Goal: Use online tool/utility: Utilize a website feature to perform a specific function

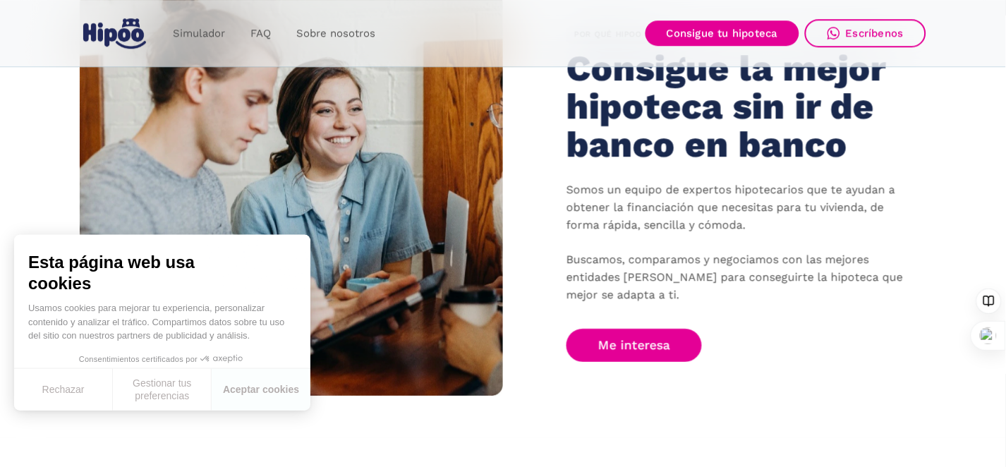
scroll to position [793, 0]
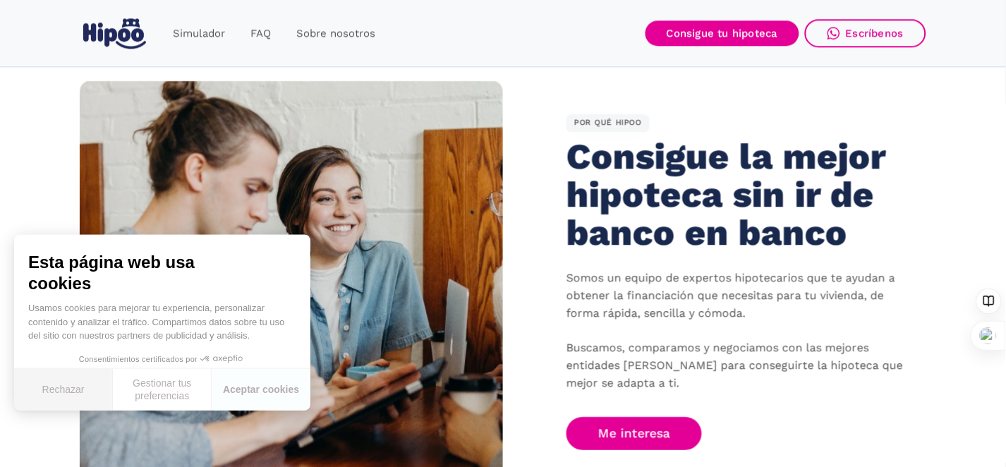
click at [66, 394] on button "Rechazar" at bounding box center [63, 390] width 99 height 42
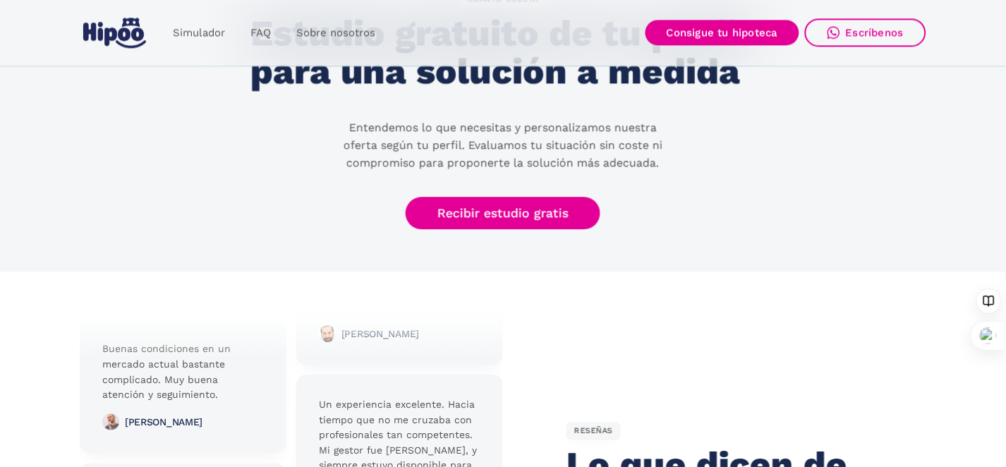
scroll to position [2740, 0]
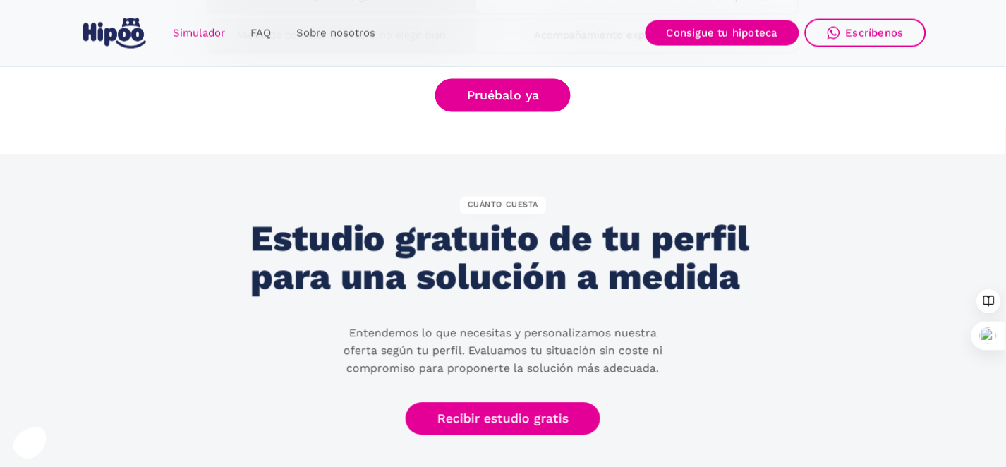
click at [190, 35] on link "Simulador" at bounding box center [199, 34] width 78 height 28
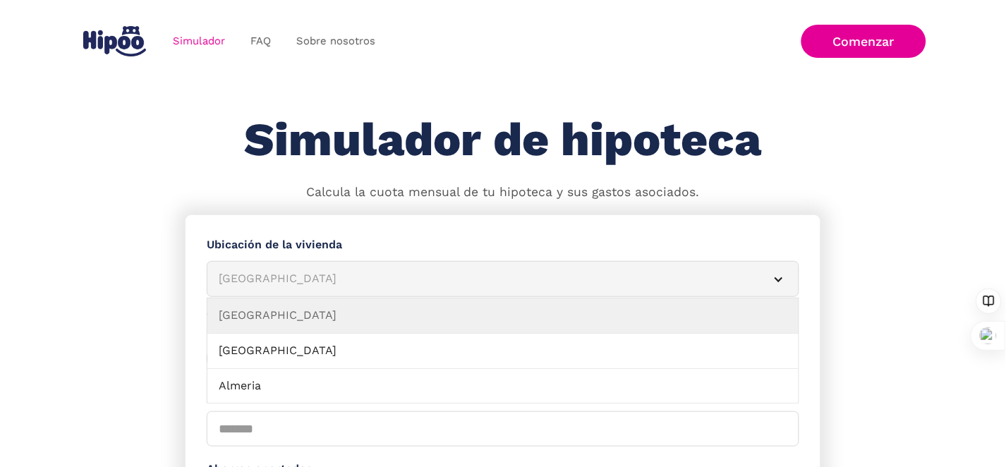
click at [261, 284] on div "Albacete" at bounding box center [486, 279] width 535 height 18
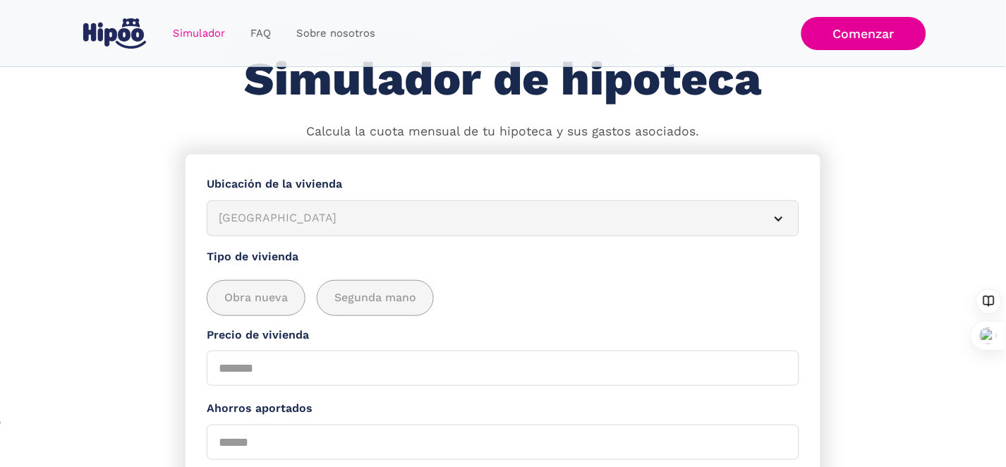
scroll to position [176, 0]
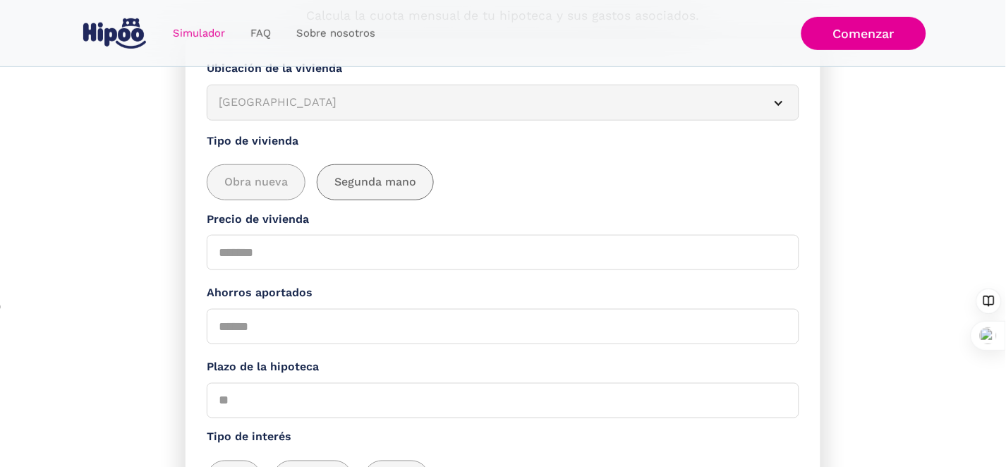
click at [373, 191] on span "Segunda mano" at bounding box center [375, 182] width 82 height 18
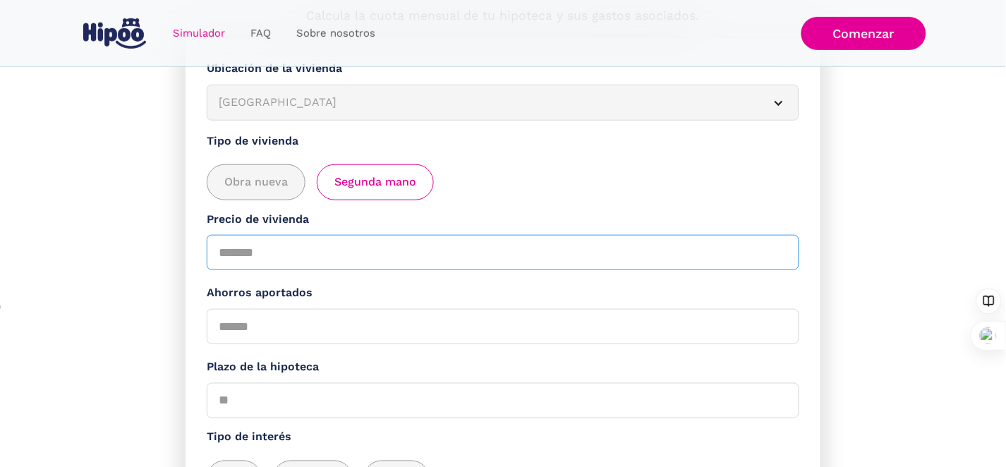
click at [245, 270] on input "Precio de vivienda" at bounding box center [503, 252] width 592 height 35
type input "******"
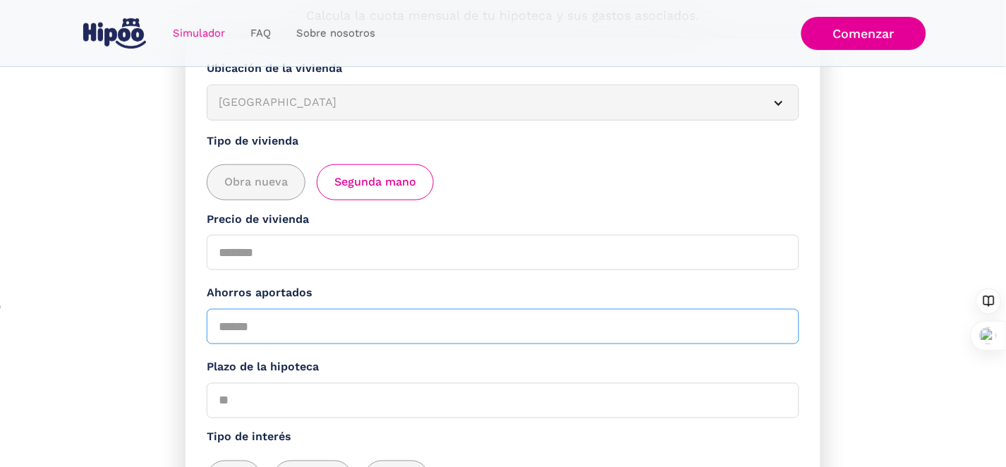
click at [231, 344] on input "Ahorros aportados" at bounding box center [503, 326] width 592 height 35
type input "*****"
click at [231, 418] on input "Plazo de la hipoteca" at bounding box center [503, 400] width 592 height 35
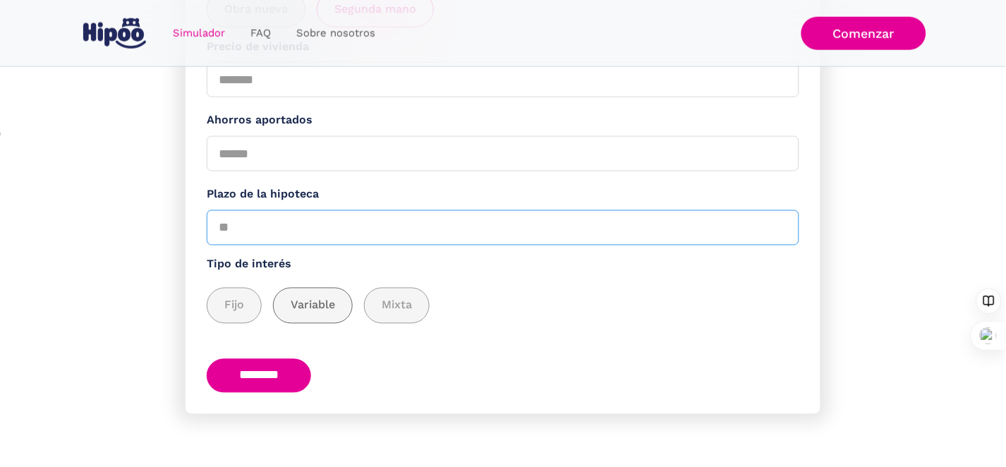
scroll to position [353, 0]
click at [244, 315] on span "Fijo" at bounding box center [234, 306] width 20 height 18
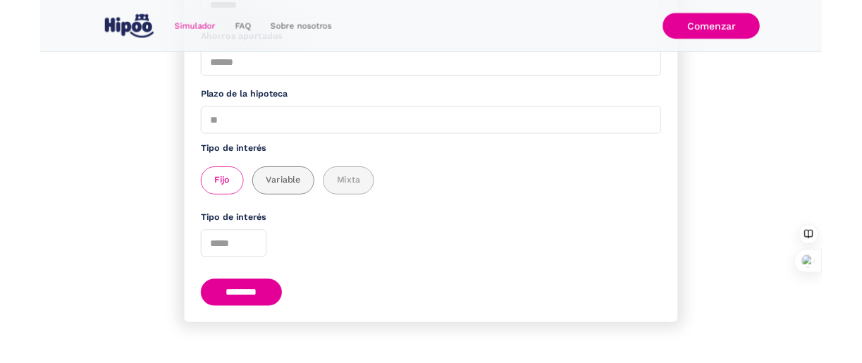
scroll to position [472, 0]
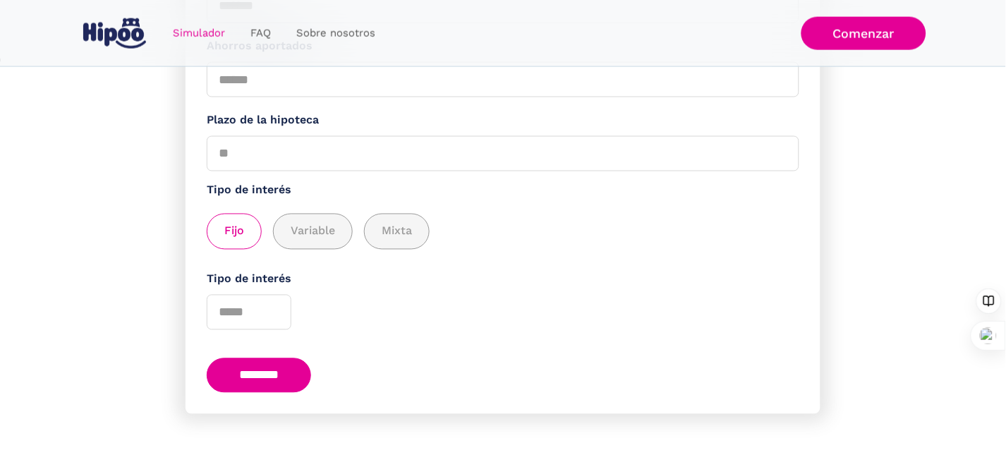
click at [263, 382] on input "********" at bounding box center [259, 375] width 104 height 35
type input "**"
click at [260, 362] on input "********" at bounding box center [259, 375] width 104 height 35
click at [439, 326] on div "Tipo de interés" at bounding box center [503, 301] width 592 height 60
click at [223, 310] on input "Tipo de interés" at bounding box center [249, 312] width 85 height 35
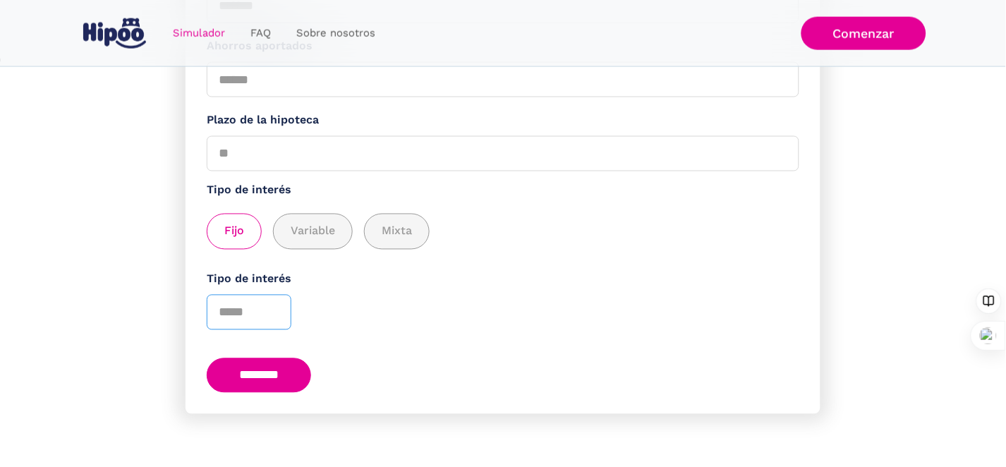
click at [269, 310] on input "*" at bounding box center [249, 312] width 85 height 35
click at [271, 304] on input "*" at bounding box center [249, 312] width 85 height 35
type input "*"
click at [271, 304] on input "*" at bounding box center [249, 312] width 85 height 35
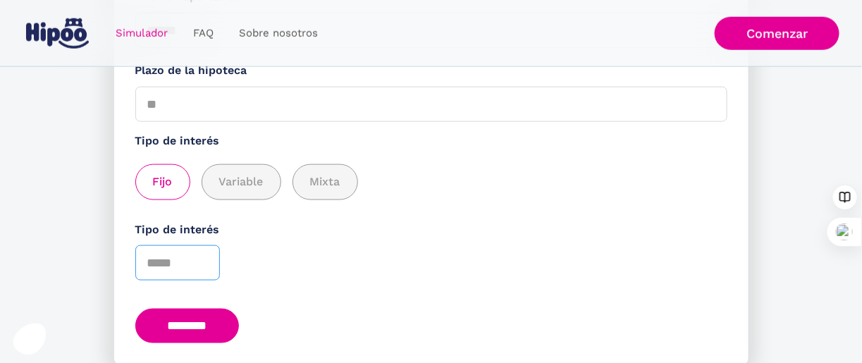
drag, startPoint x: 152, startPoint y: 310, endPoint x: 142, endPoint y: 307, distance: 10.3
click at [142, 281] on input "*" at bounding box center [177, 262] width 85 height 35
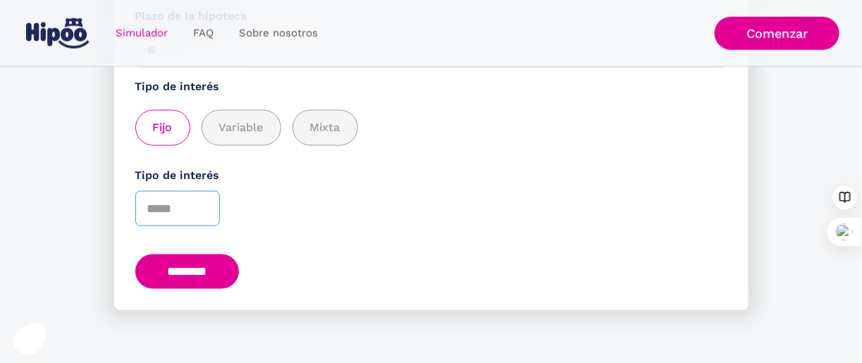
scroll to position [575, 0]
click at [345, 214] on div "Tipo de interés *" at bounding box center [431, 197] width 592 height 60
click at [177, 272] on input "********" at bounding box center [187, 272] width 104 height 35
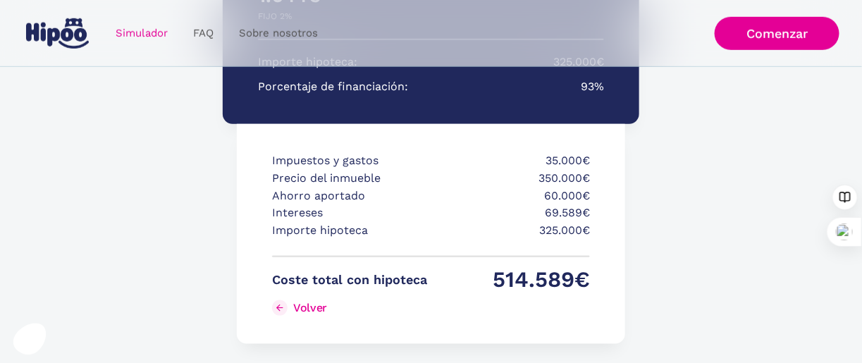
scroll to position [353, 0]
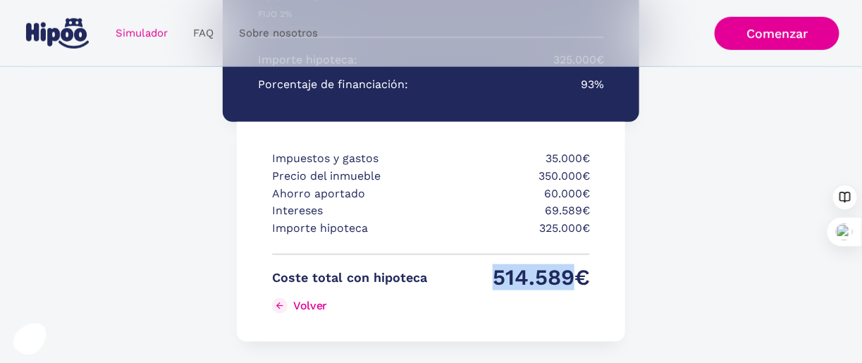
drag, startPoint x: 490, startPoint y: 279, endPoint x: 572, endPoint y: 277, distance: 81.8
click at [572, 277] on p "514.589€" at bounding box center [512, 278] width 155 height 18
drag, startPoint x: 543, startPoint y: 195, endPoint x: 581, endPoint y: 195, distance: 38.1
click at [581, 195] on p "60.000€" at bounding box center [512, 194] width 155 height 18
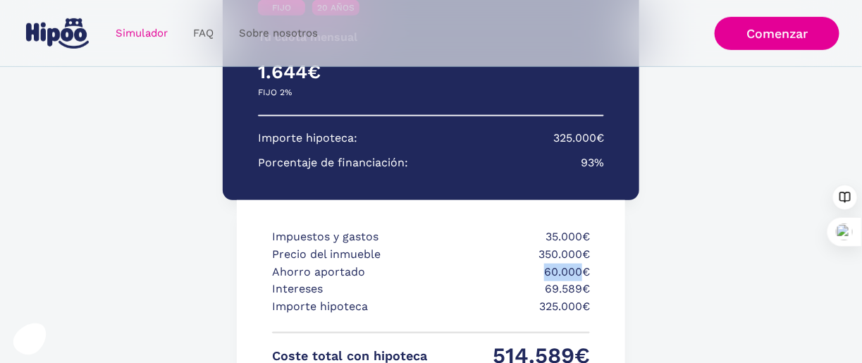
scroll to position [142, 0]
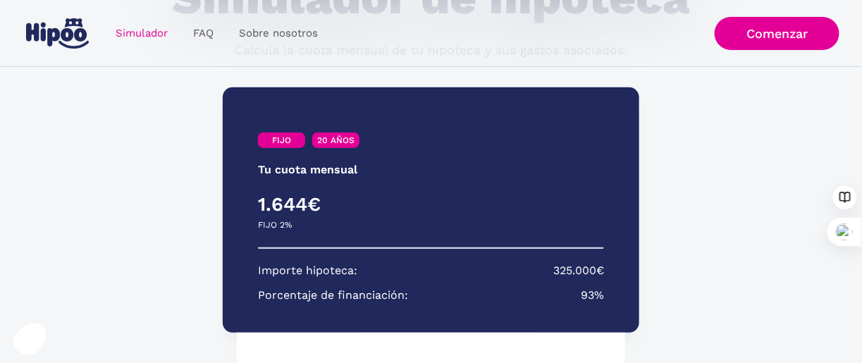
click at [695, 208] on div "FIJO 20 AÑOS Tu cuota mensual PRIMEROS 3 AÑOS RESTO DE AÑOS 1.644€ 0€ FIJO 2% V…" at bounding box center [431, 349] width 635 height 552
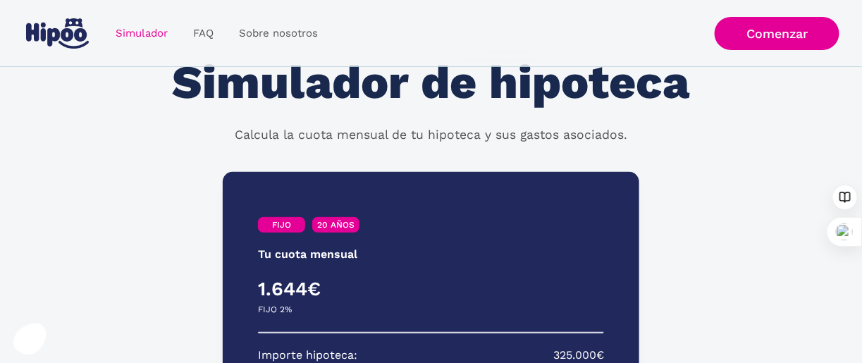
scroll to position [0, 0]
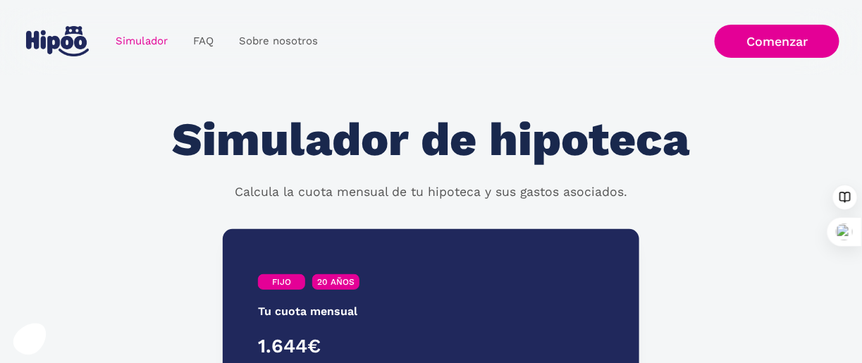
click at [410, 71] on div "Simulador FAQ Sobre nosotros Login Comenzar Acceder Comenzar" at bounding box center [431, 41] width 862 height 67
click at [331, 99] on section "Simulador de hipoteca Calcula la cuota mensual de tu hipoteca y sus gastos asoc…" at bounding box center [431, 145] width 862 height 140
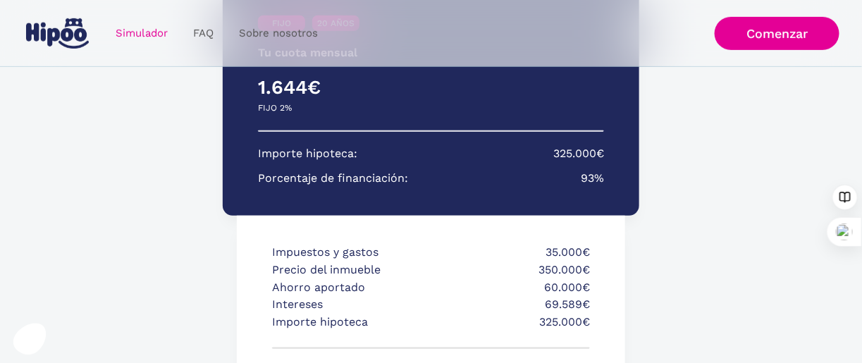
scroll to position [264, 0]
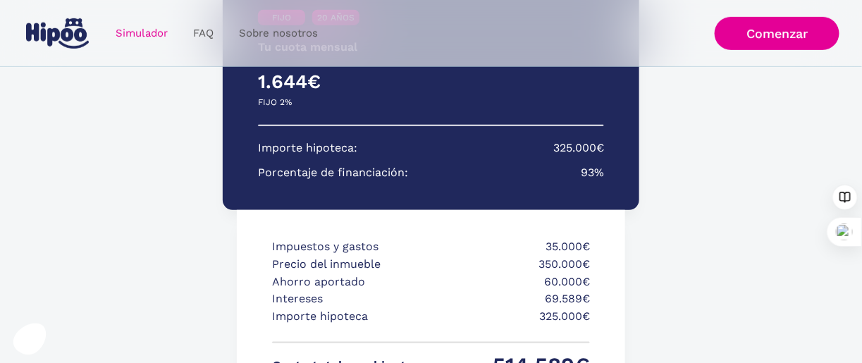
click at [702, 234] on div "FIJO 20 AÑOS Tu cuota mensual PRIMEROS 3 AÑOS RESTO DE AÑOS 1.644€ 0€ FIJO 2% V…" at bounding box center [431, 227] width 635 height 552
click at [709, 226] on div "FIJO 20 AÑOS Tu cuota mensual PRIMEROS 3 AÑOS RESTO DE AÑOS 1.644€ 0€ FIJO 2% V…" at bounding box center [431, 227] width 635 height 552
click at [752, 145] on section "**********" at bounding box center [431, 260] width 862 height 619
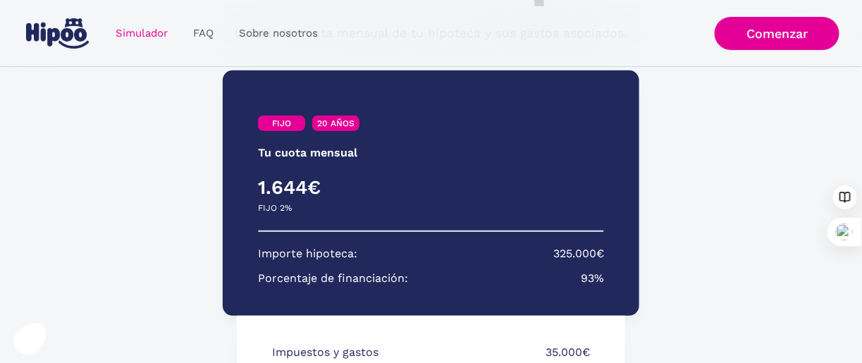
scroll to position [162, 0]
